Goal: Navigation & Orientation: Find specific page/section

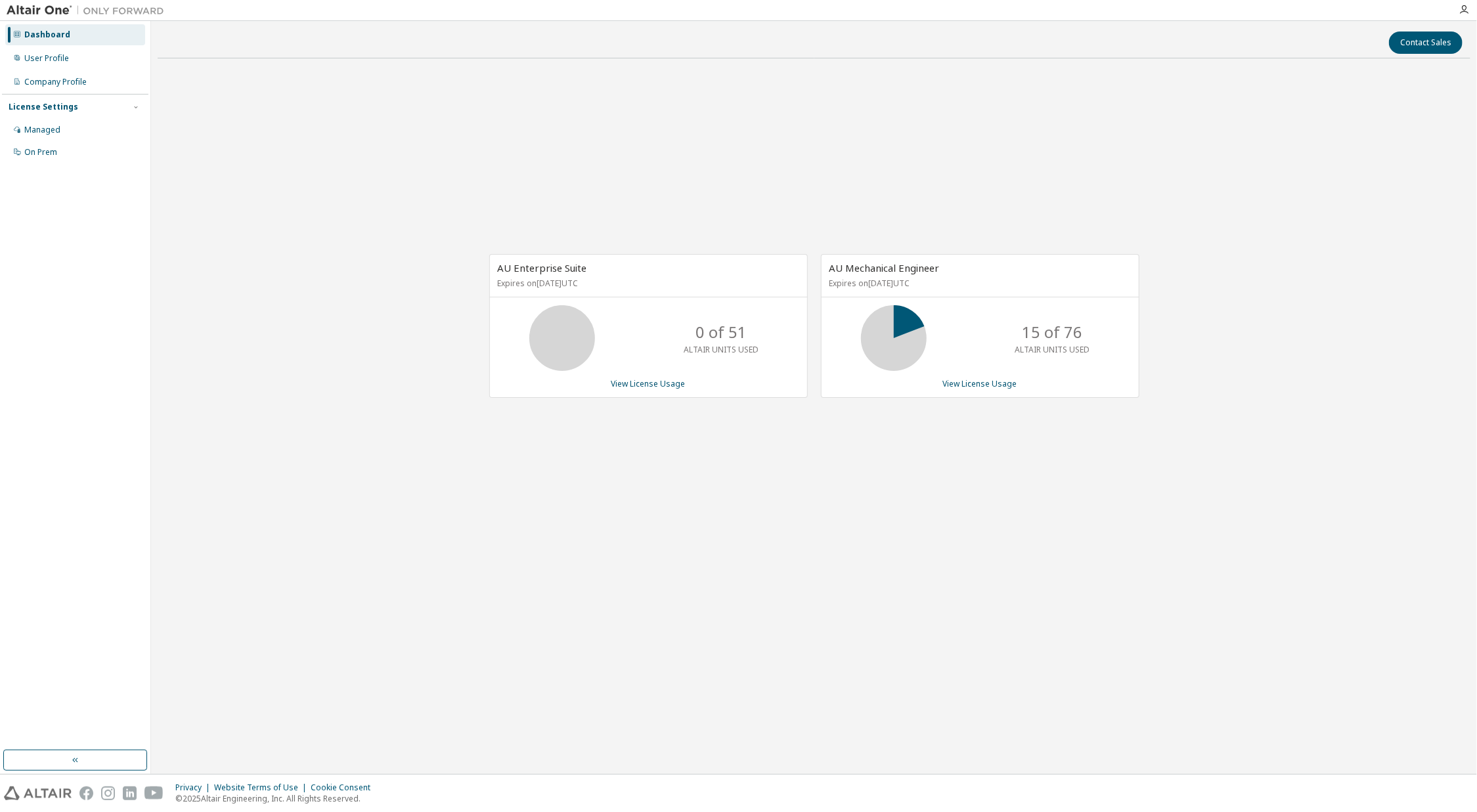
click at [380, 698] on div "Contact Sales AU Enterprise Suite Expires on January 1, 2038 UTC 0 of 51 ALTAIR…" at bounding box center [814, 397] width 1313 height 739
